Goal: Task Accomplishment & Management: Manage account settings

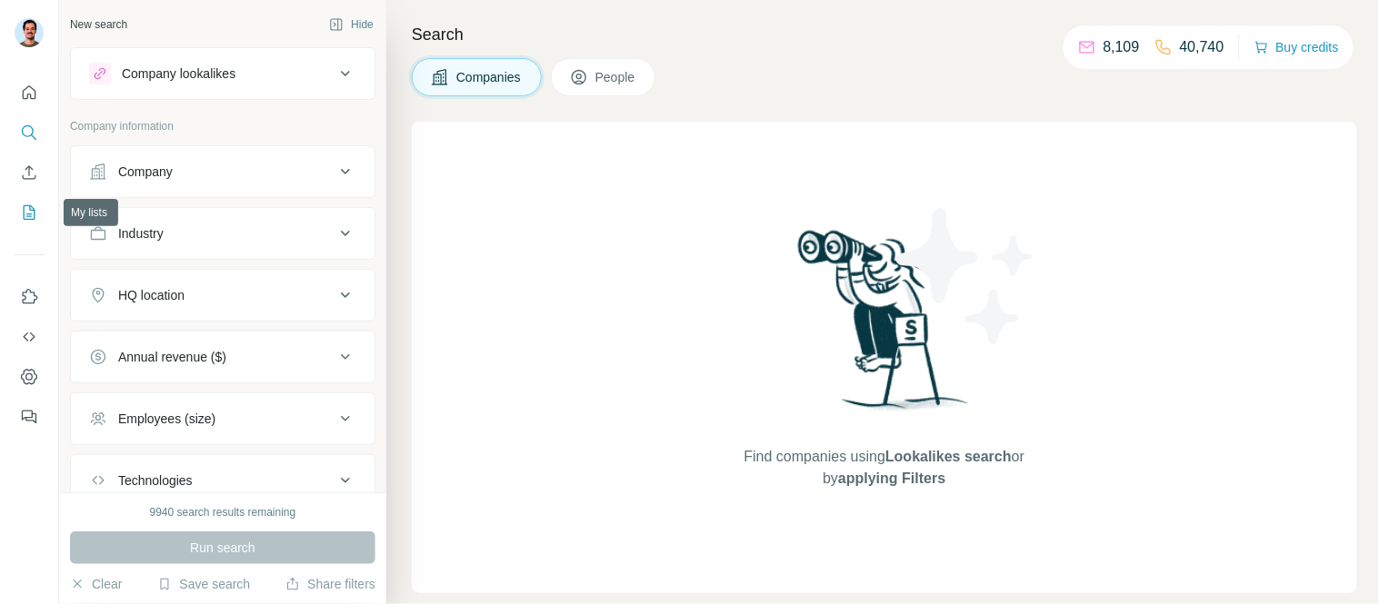
click at [28, 202] on button "My lists" at bounding box center [29, 212] width 29 height 33
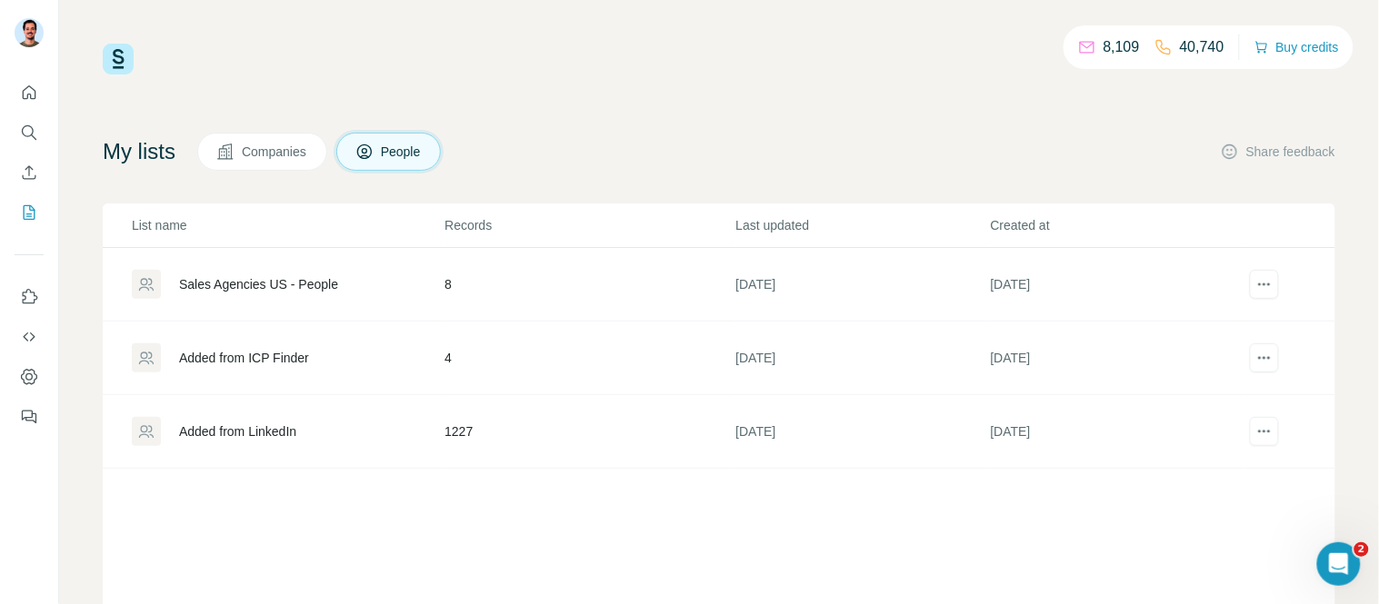
click at [306, 149] on span "Companies" at bounding box center [275, 152] width 66 height 18
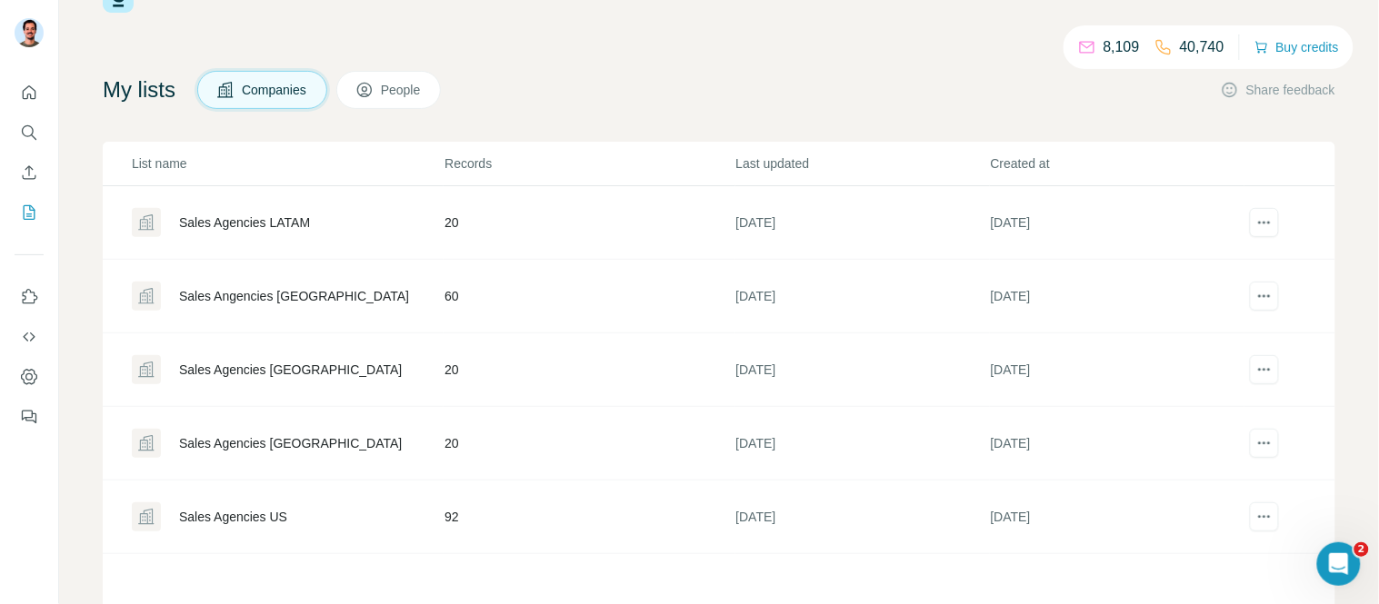
scroll to position [133, 0]
